Goal: Transaction & Acquisition: Purchase product/service

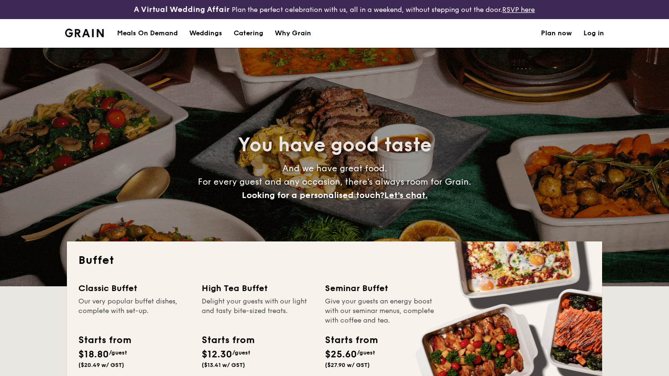
select select
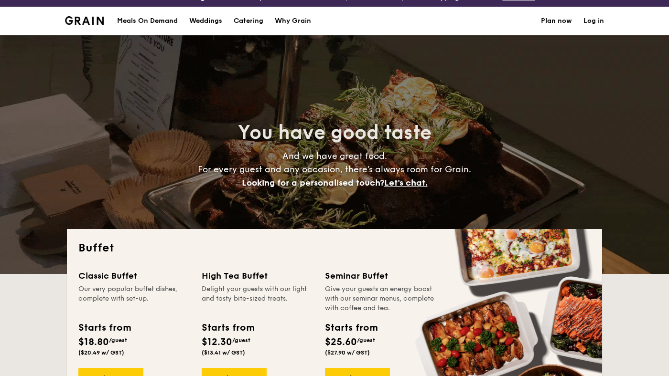
scroll to position [17, 0]
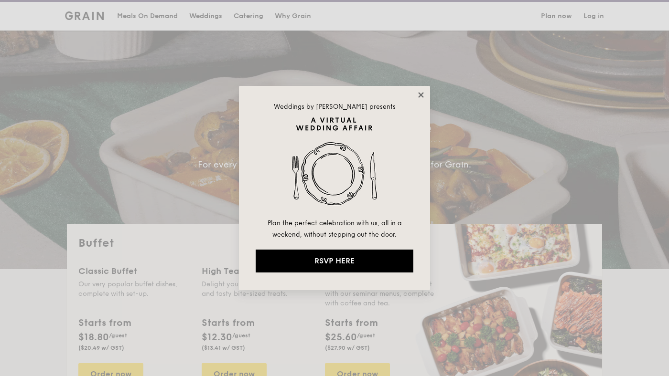
click at [424, 93] on icon at bounding box center [421, 95] width 9 height 9
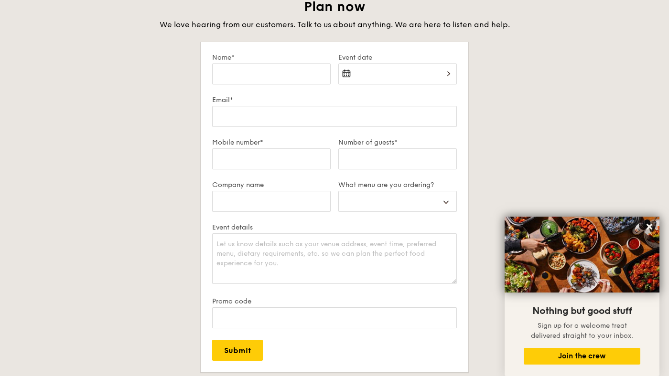
scroll to position [1703, 0]
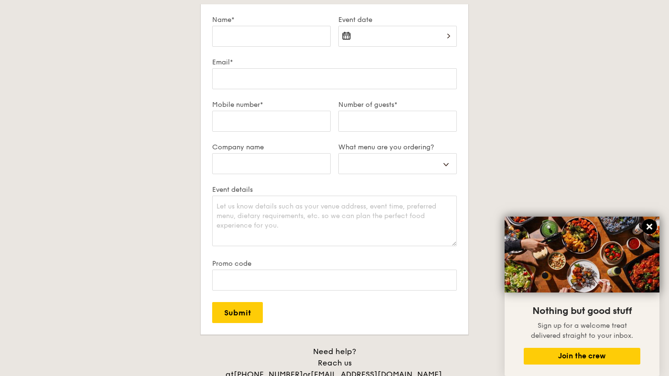
click at [653, 226] on icon at bounding box center [649, 227] width 9 height 9
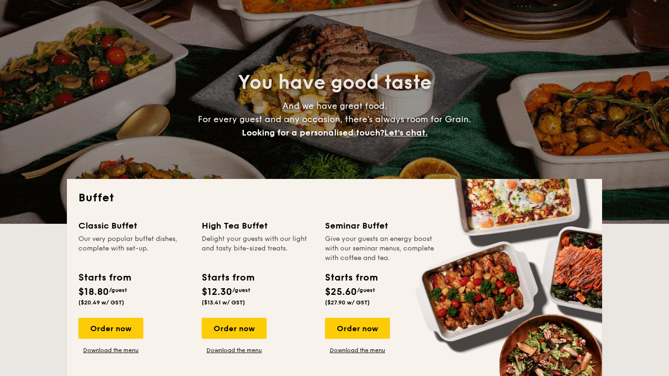
scroll to position [0, 0]
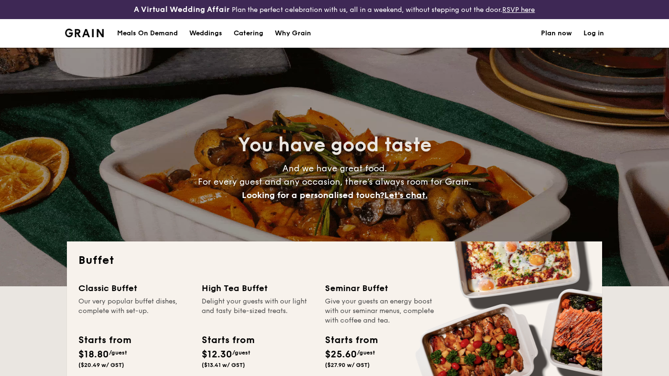
click at [161, 32] on div "Meals On Demand" at bounding box center [147, 33] width 61 height 29
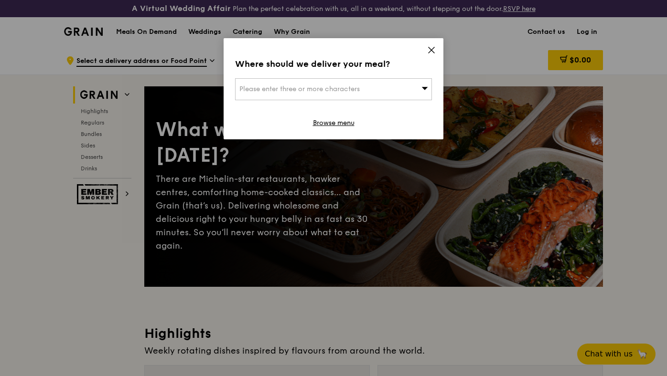
click at [435, 52] on icon at bounding box center [431, 50] width 9 height 9
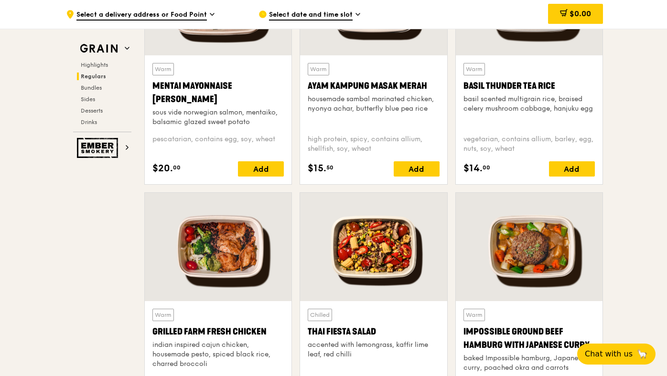
scroll to position [1006, 0]
